Goal: Task Accomplishment & Management: Use online tool/utility

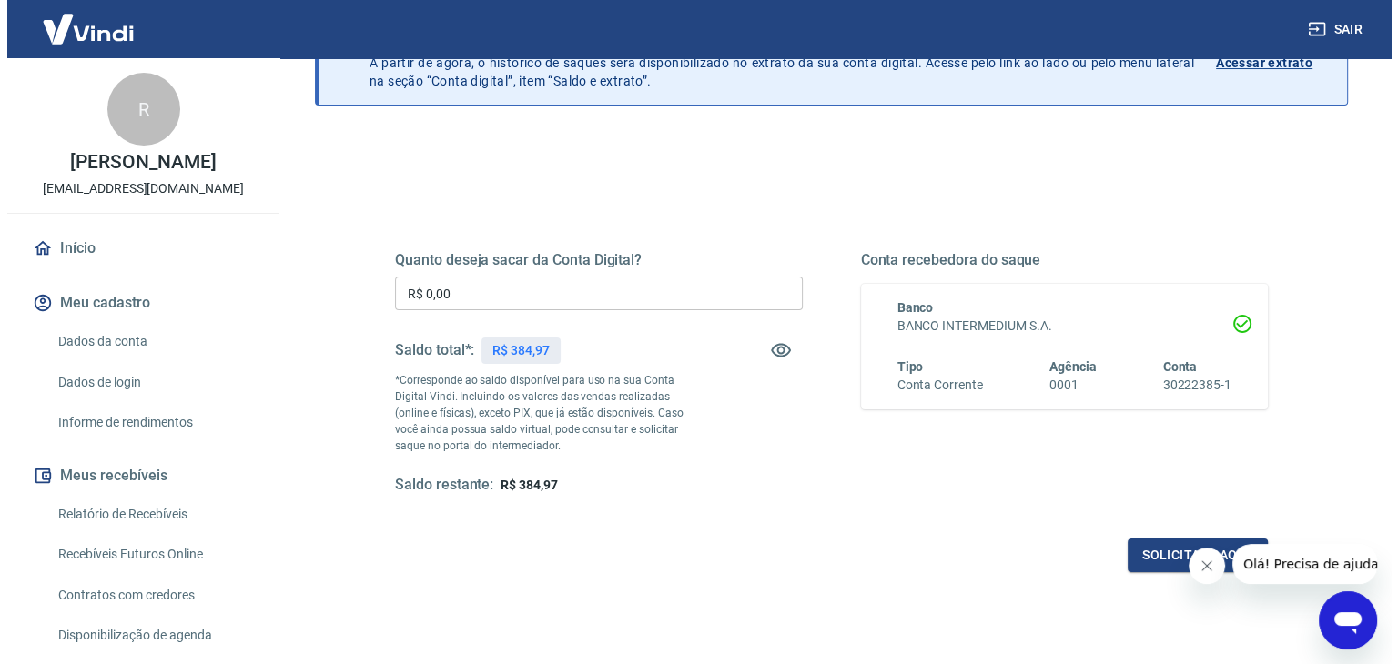
scroll to position [182, 0]
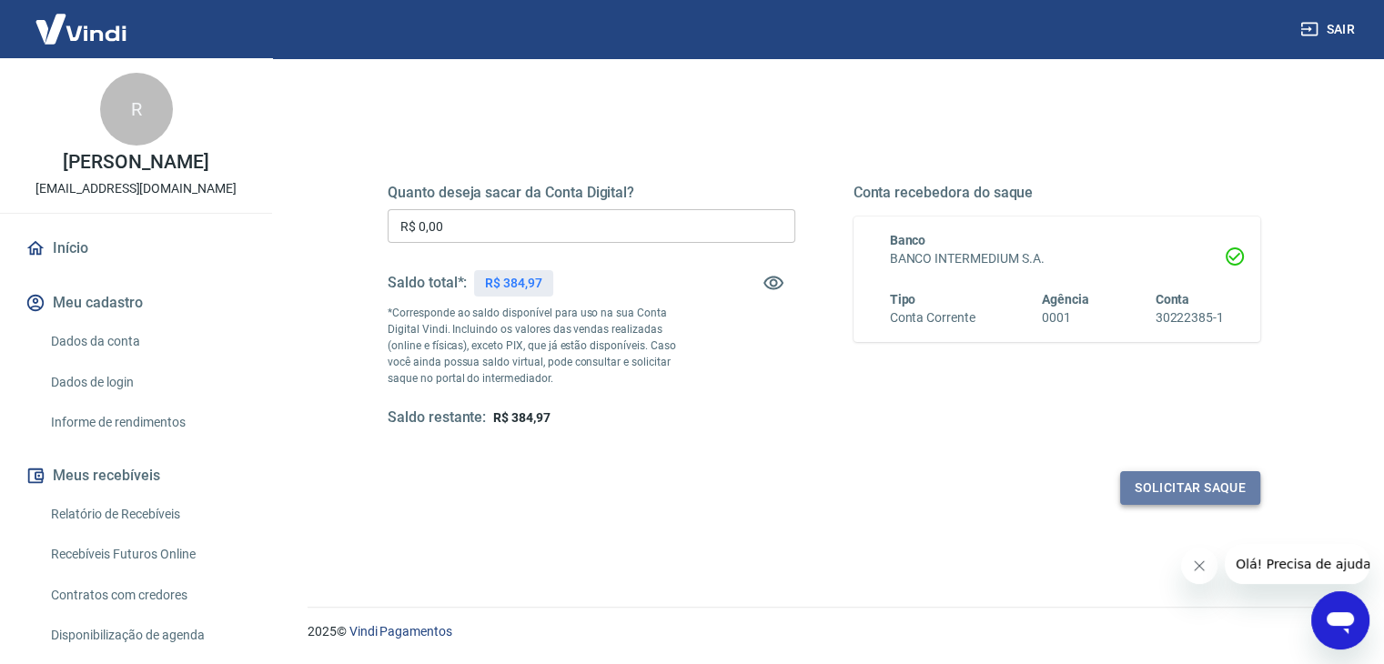
click at [1136, 489] on button "Solicitar saque" at bounding box center [1190, 488] width 140 height 34
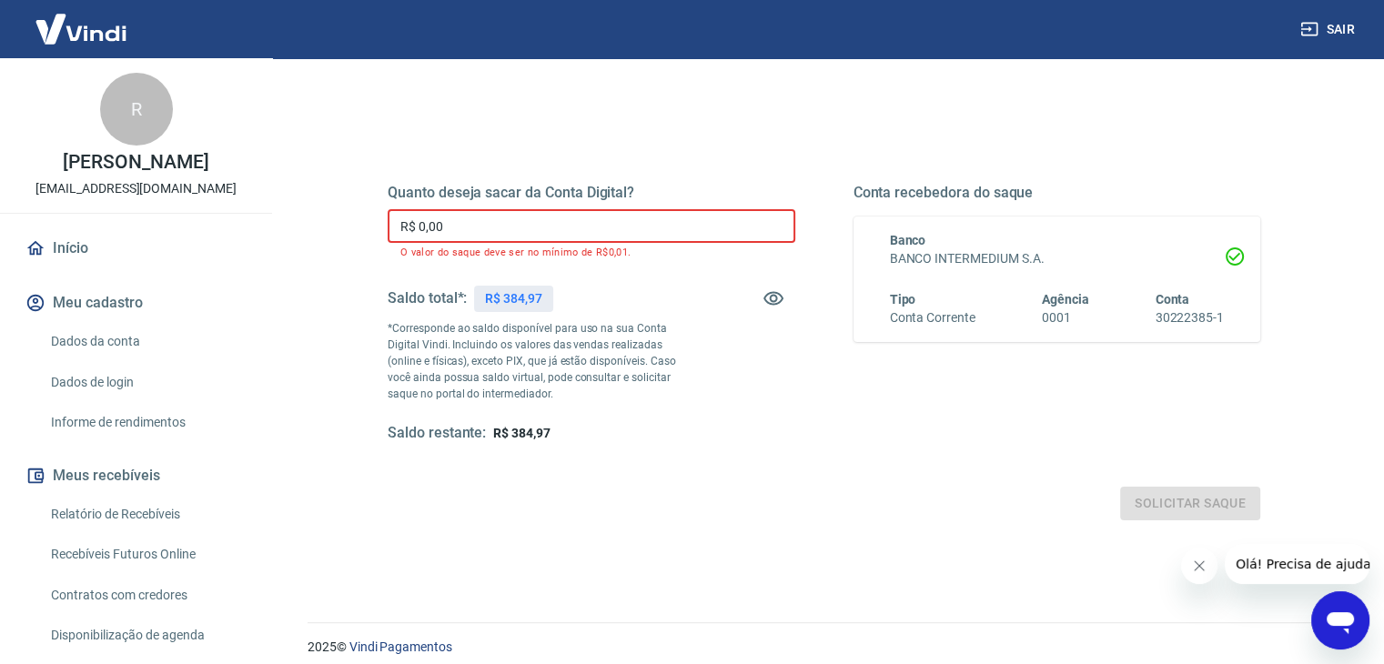
drag, startPoint x: 547, startPoint y: 241, endPoint x: 22, endPoint y: 238, distance: 525.1
click at [22, 238] on div "Sair R [PERSON_NAME] [EMAIL_ADDRESS][DOMAIN_NAME] Início Meu cadastro Dados da …" at bounding box center [692, 150] width 1384 height 664
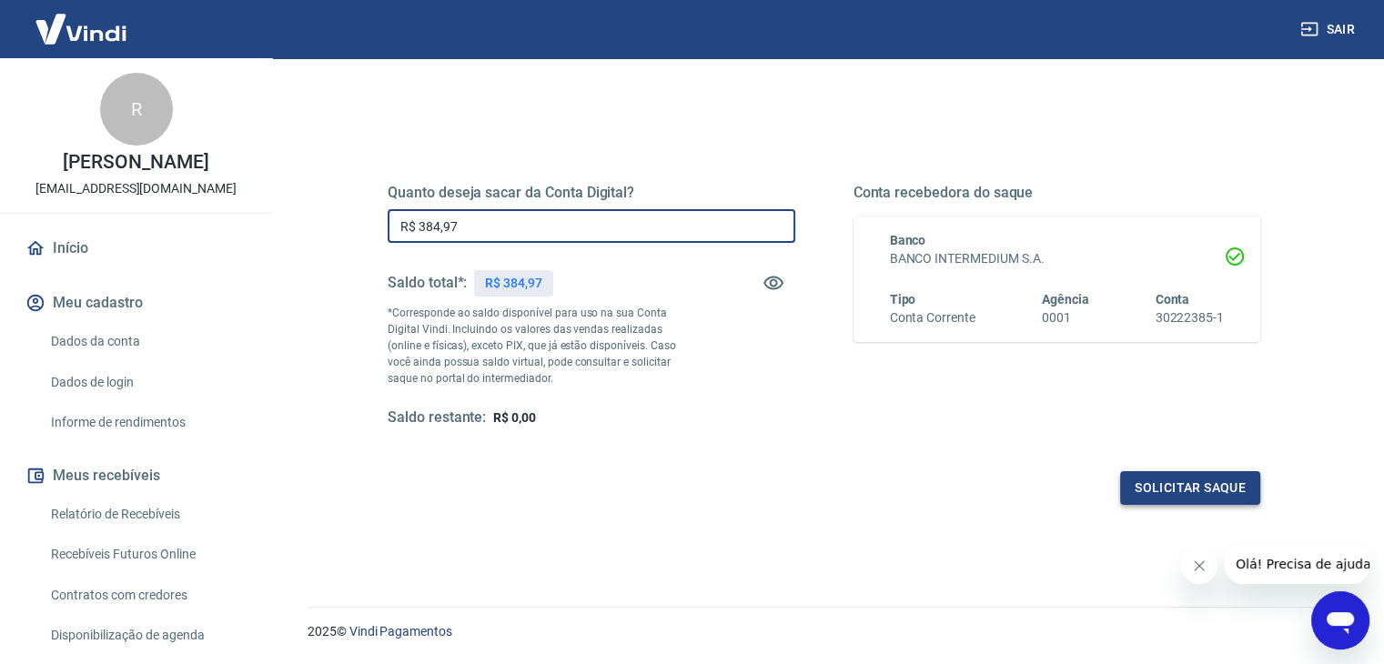
type input "R$ 384,97"
click at [1243, 485] on button "Solicitar saque" at bounding box center [1190, 488] width 140 height 34
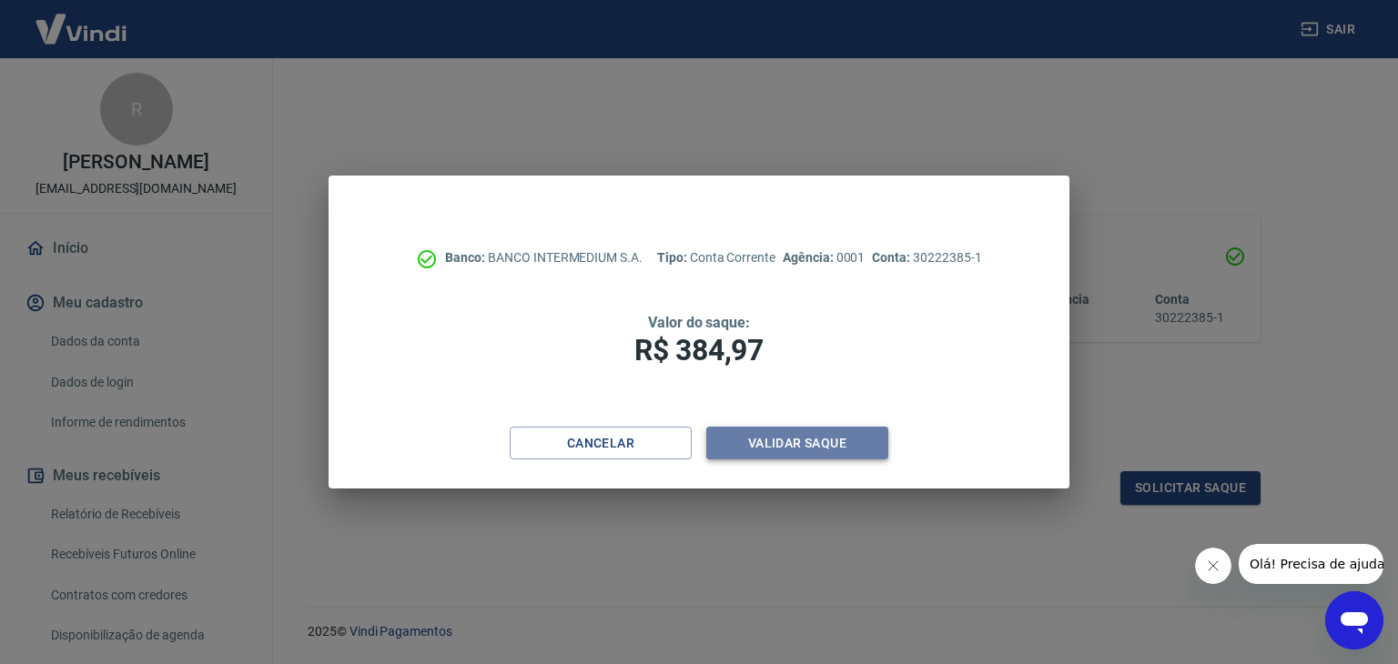
click at [780, 446] on button "Validar saque" at bounding box center [797, 444] width 182 height 34
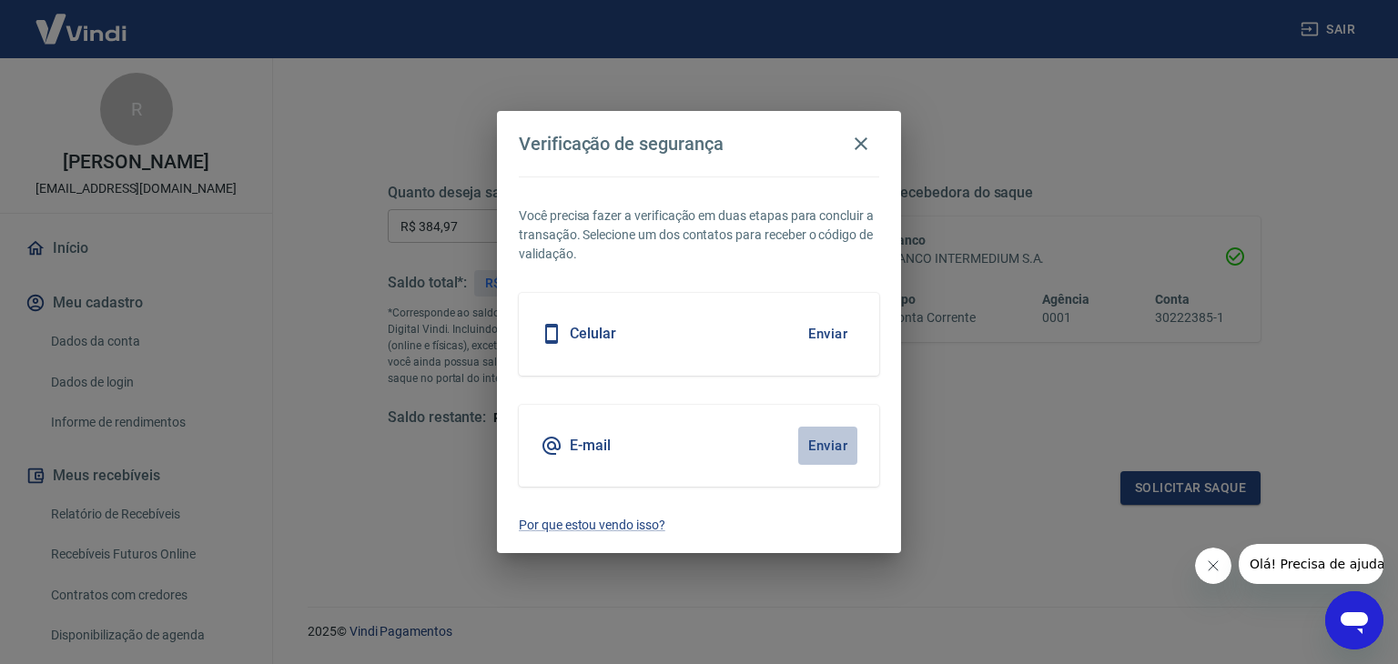
click at [811, 441] on button "Enviar" at bounding box center [827, 446] width 59 height 38
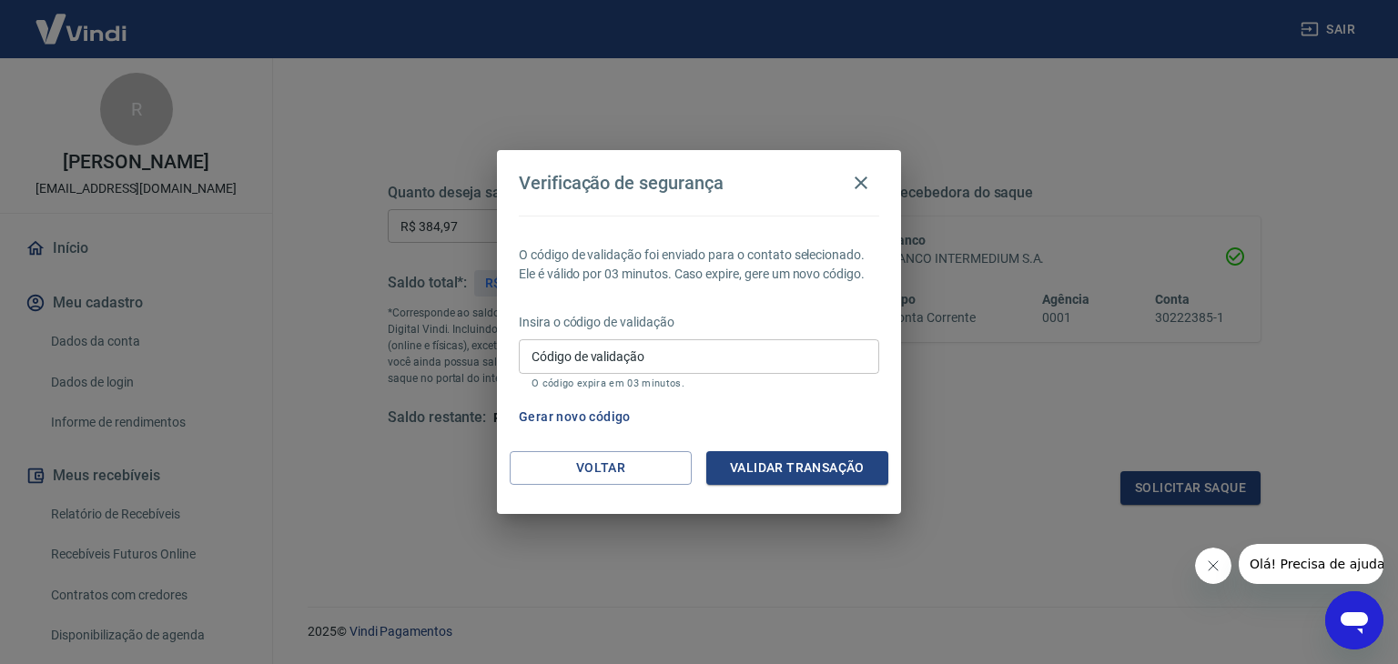
click at [743, 355] on input "Código de validação" at bounding box center [699, 356] width 360 height 34
type input "821560"
drag, startPoint x: 814, startPoint y: 454, endPoint x: 828, endPoint y: 447, distance: 16.3
click at [814, 453] on button "Validar transação" at bounding box center [797, 468] width 182 height 34
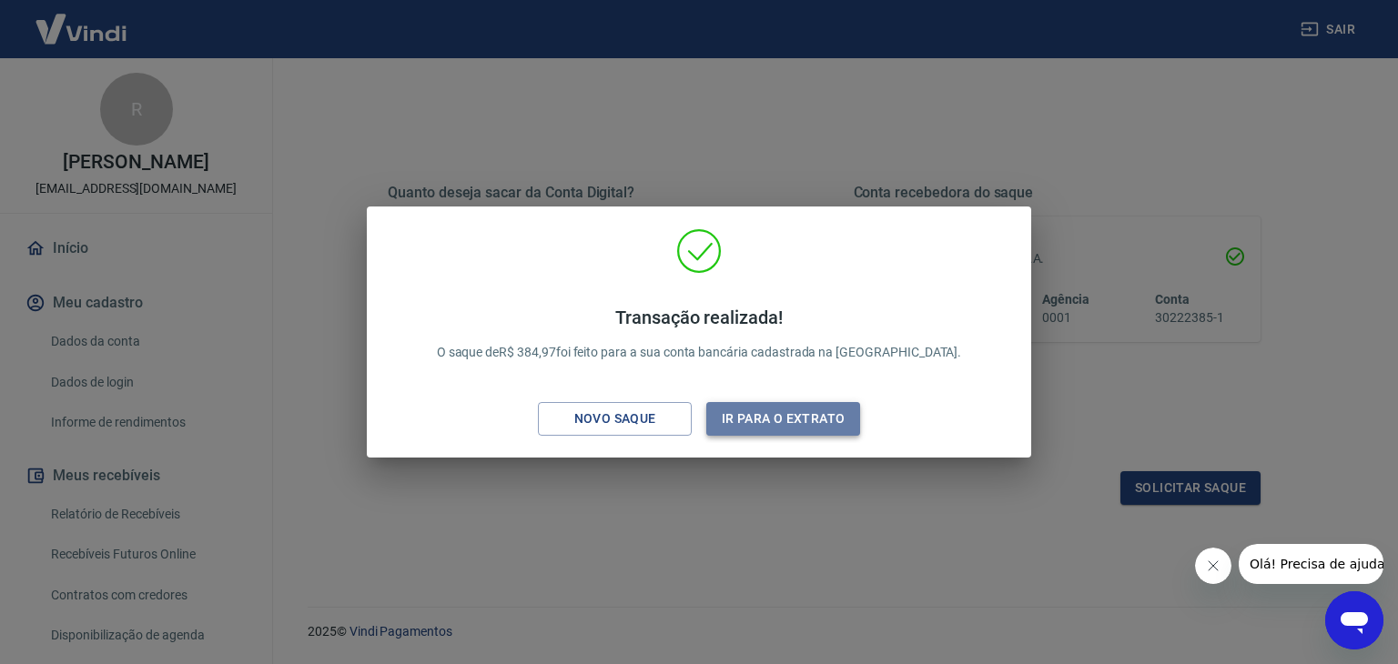
click at [819, 416] on button "Ir para o extrato" at bounding box center [783, 419] width 154 height 34
